Goal: Navigation & Orientation: Find specific page/section

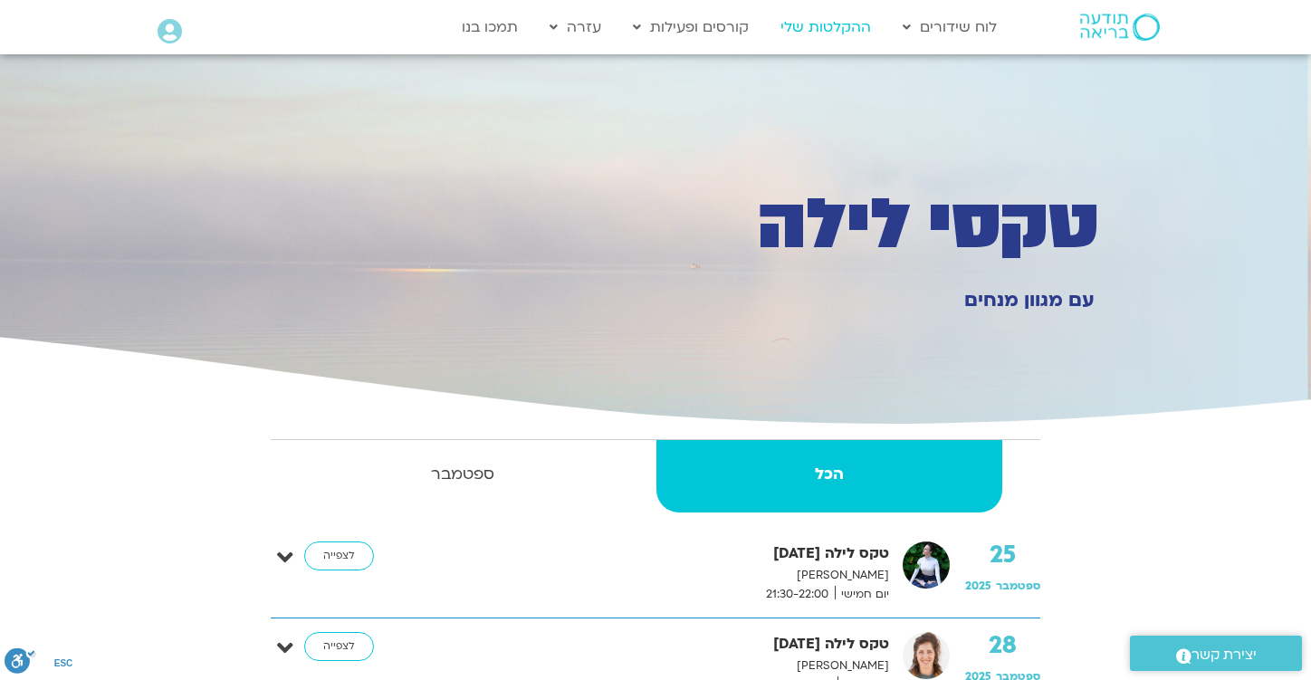
click at [821, 27] on link "ההקלטות שלי" at bounding box center [826, 27] width 109 height 34
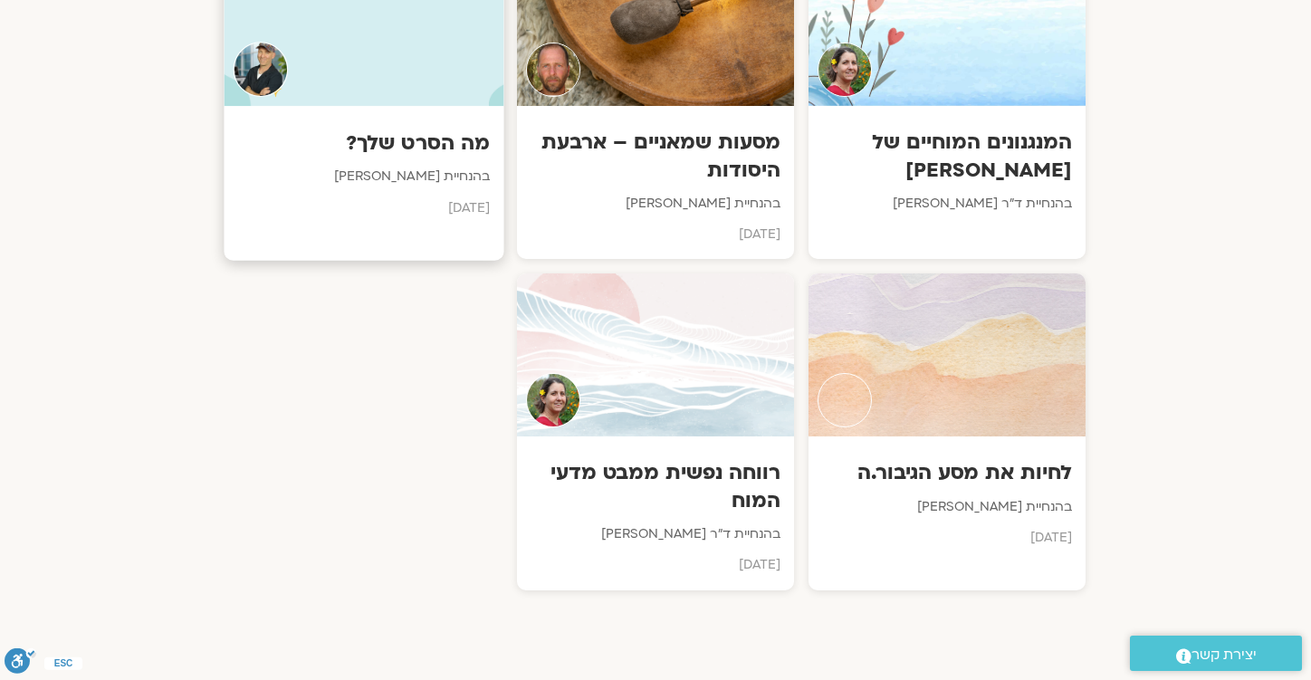
scroll to position [1059, 0]
